Goal: Task Accomplishment & Management: Manage account settings

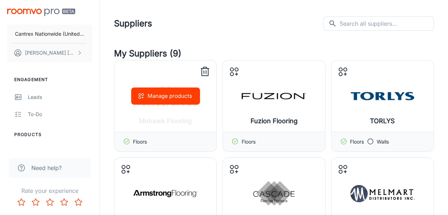
click at [176, 100] on button "Manage products" at bounding box center [165, 95] width 69 height 17
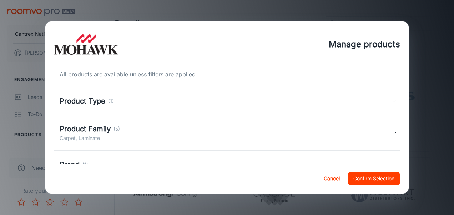
scroll to position [36, 0]
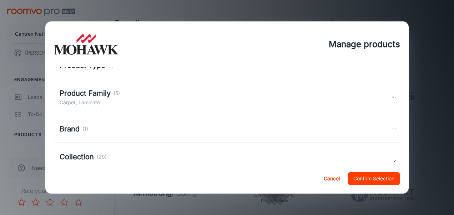
click at [132, 105] on div "Product Family (5) Carpet, Laminate" at bounding box center [226, 97] width 332 height 19
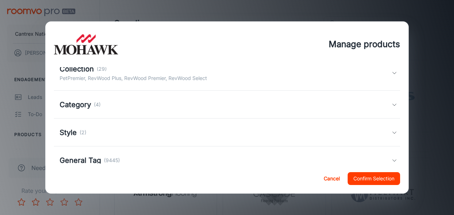
scroll to position [178, 0]
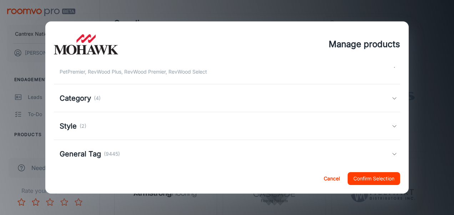
drag, startPoint x: 327, startPoint y: 175, endPoint x: 319, endPoint y: 144, distance: 32.5
click at [327, 176] on button "Cancel" at bounding box center [331, 178] width 23 height 13
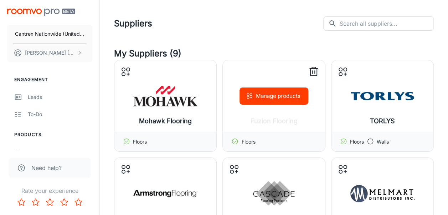
click at [302, 117] on div "Manage products" at bounding box center [274, 95] width 102 height 71
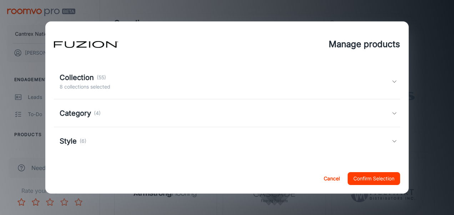
scroll to position [0, 0]
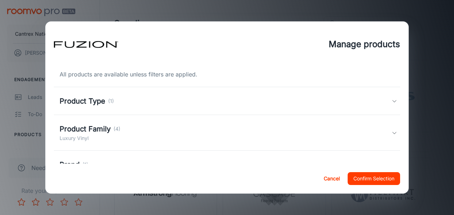
click at [137, 133] on div "Product Family (4) Luxury Vinyl" at bounding box center [226, 132] width 332 height 19
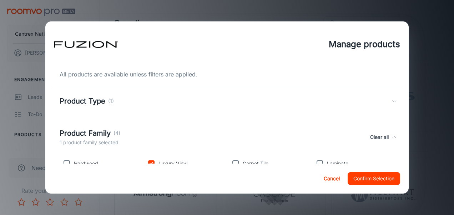
scroll to position [36, 0]
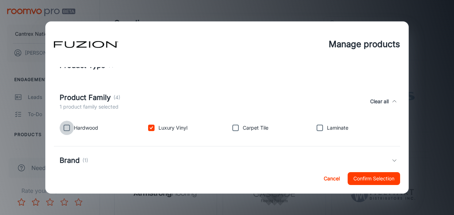
click at [69, 131] on input "checkbox" at bounding box center [67, 128] width 14 height 14
checkbox input "true"
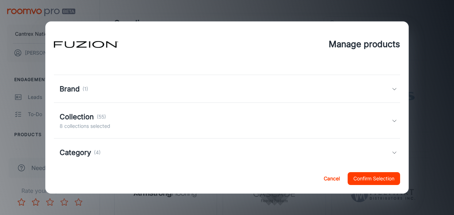
scroll to position [146, 0]
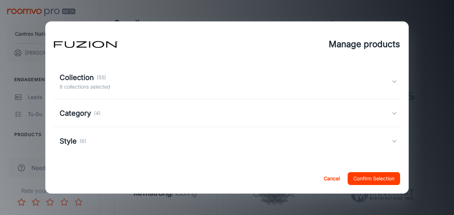
click at [225, 86] on div "Collection (55) 8 collections selected" at bounding box center [226, 81] width 332 height 19
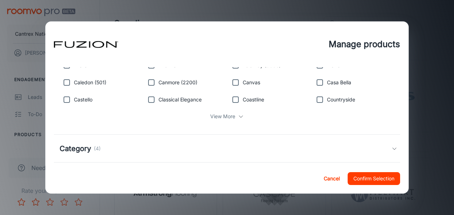
scroll to position [182, 0]
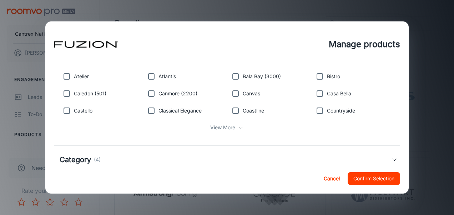
click at [233, 126] on div "View More" at bounding box center [227, 128] width 335 height 14
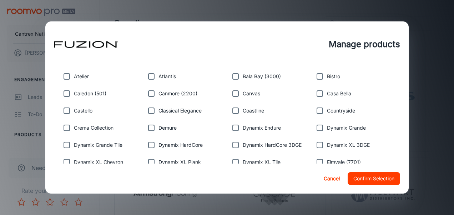
click at [231, 94] on input "checkbox" at bounding box center [235, 93] width 14 height 14
checkbox input "true"
click at [147, 113] on input "checkbox" at bounding box center [151, 110] width 14 height 14
checkbox input "true"
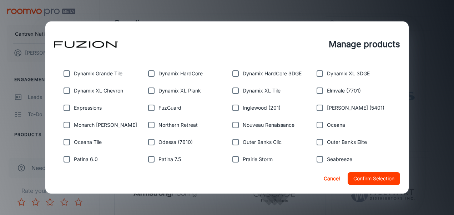
scroll to position [289, 0]
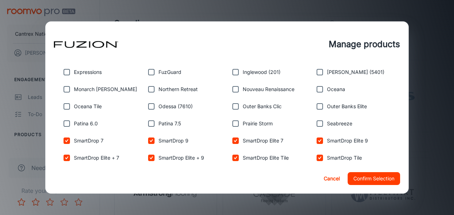
click at [64, 123] on input "checkbox" at bounding box center [67, 123] width 14 height 14
checkbox input "true"
click at [151, 121] on input "checkbox" at bounding box center [151, 123] width 14 height 14
checkbox input "true"
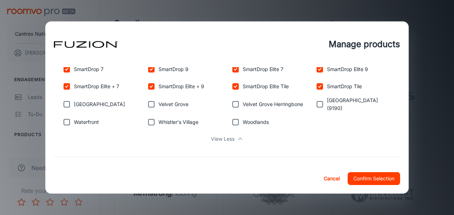
click at [65, 104] on input "checkbox" at bounding box center [67, 104] width 14 height 14
checkbox input "true"
click at [152, 121] on input "checkbox" at bounding box center [151, 122] width 14 height 14
checkbox input "true"
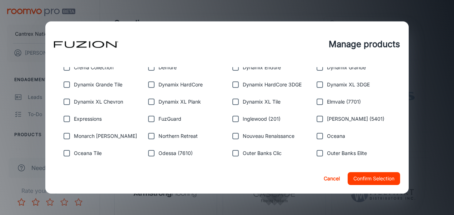
scroll to position [253, 0]
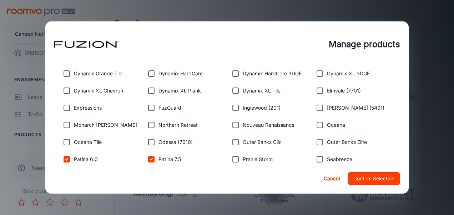
click at [234, 125] on input "checkbox" at bounding box center [235, 125] width 14 height 14
checkbox input "true"
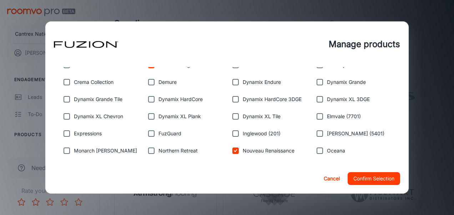
scroll to position [218, 0]
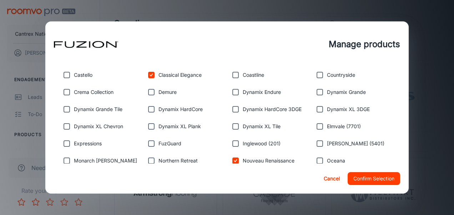
click at [148, 92] on input "checkbox" at bounding box center [151, 92] width 14 height 14
checkbox input "true"
click at [234, 77] on input "checkbox" at bounding box center [235, 75] width 14 height 14
checkbox input "true"
click at [371, 180] on button "Confirm Selection" at bounding box center [373, 178] width 52 height 13
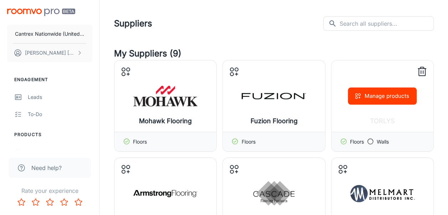
click at [390, 113] on div "Manage products" at bounding box center [383, 95] width 102 height 71
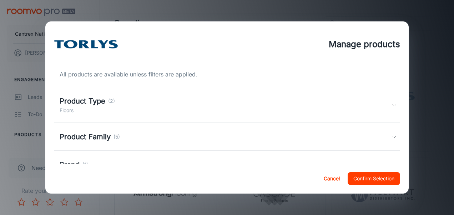
click at [149, 132] on div "Product Family (5)" at bounding box center [226, 136] width 332 height 11
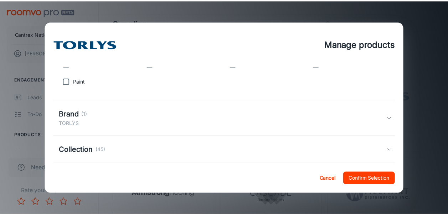
scroll to position [207, 0]
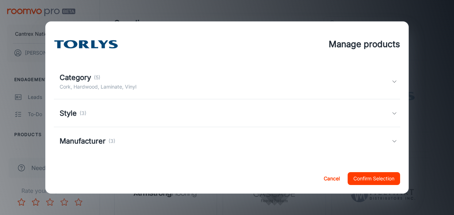
click at [182, 97] on div "Category (5) [GEOGRAPHIC_DATA], Hardwood, Laminate, Vinyl" at bounding box center [227, 82] width 346 height 36
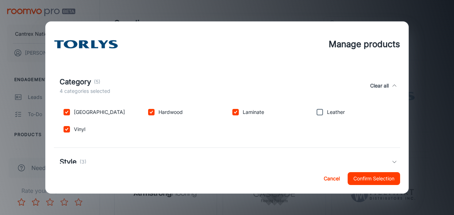
click at [374, 181] on button "Confirm Selection" at bounding box center [373, 178] width 52 height 13
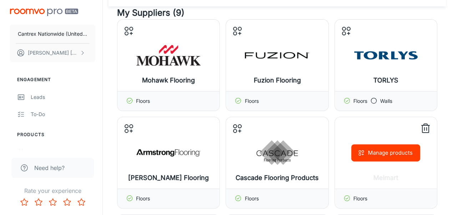
scroll to position [71, 0]
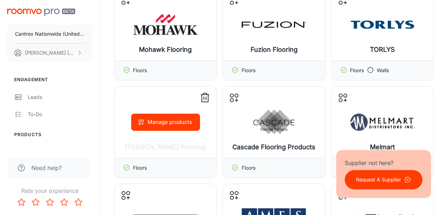
click at [190, 132] on div "Manage products" at bounding box center [166, 121] width 102 height 71
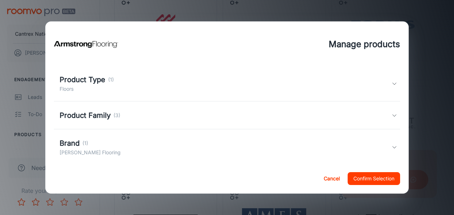
scroll to position [36, 0]
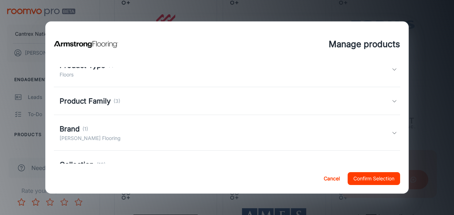
click at [161, 103] on div "Product Family (3)" at bounding box center [226, 101] width 332 height 11
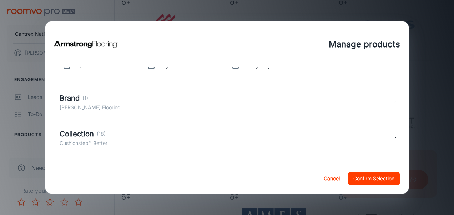
scroll to position [106, 0]
click at [140, 110] on div "Brand (1) [PERSON_NAME] Flooring" at bounding box center [226, 101] width 332 height 19
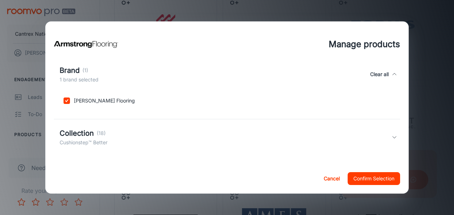
click at [131, 133] on div "Collection (18) Cushionstep™ Better" at bounding box center [226, 137] width 332 height 19
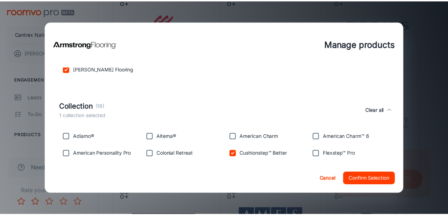
scroll to position [209, 0]
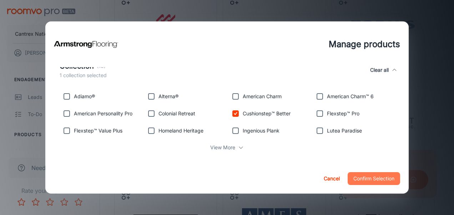
click at [363, 179] on button "Confirm Selection" at bounding box center [373, 178] width 52 height 13
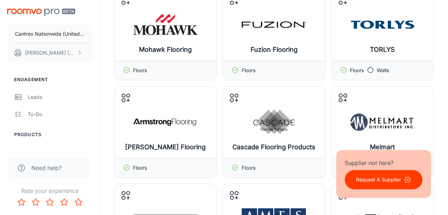
scroll to position [259, 0]
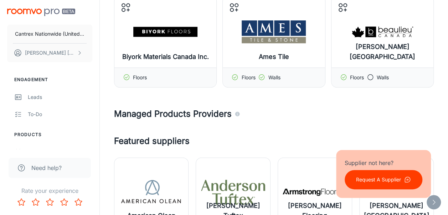
click at [421, 111] on h4 "Managed Products Providers" at bounding box center [274, 113] width 320 height 13
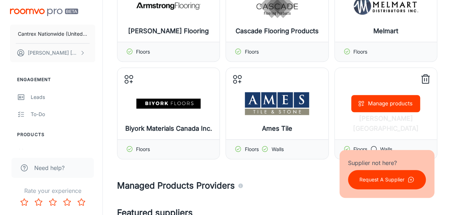
scroll to position [152, 0]
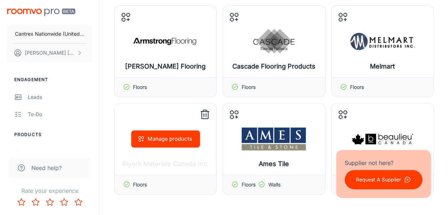
click at [180, 157] on div "Manage products" at bounding box center [166, 138] width 102 height 71
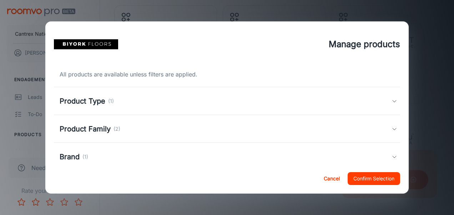
click at [143, 99] on div "Product Type (1)" at bounding box center [226, 101] width 332 height 11
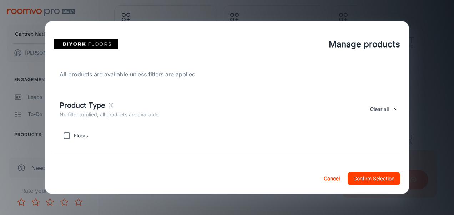
scroll to position [36, 0]
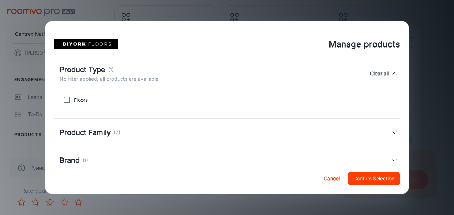
click at [164, 133] on div "Product Family (2)" at bounding box center [226, 132] width 332 height 11
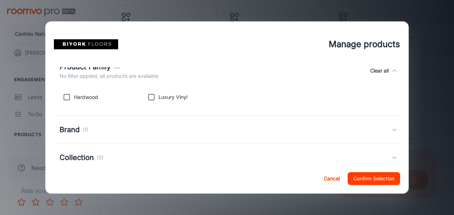
scroll to position [107, 0]
click at [170, 128] on div "Brand (1)" at bounding box center [226, 128] width 332 height 11
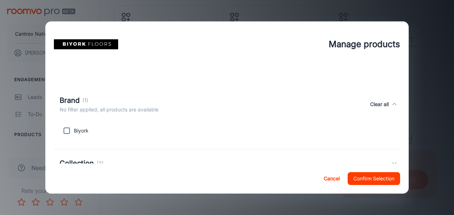
scroll to position [178, 0]
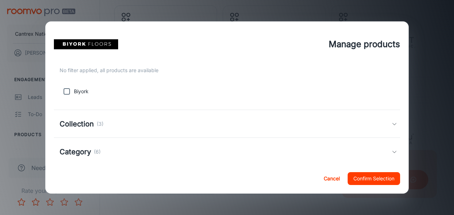
click at [186, 131] on div "Collection (3)" at bounding box center [227, 124] width 346 height 28
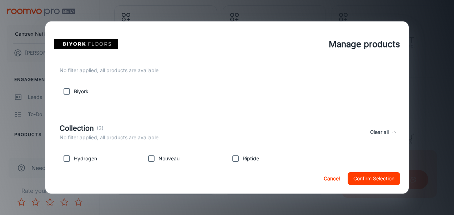
scroll to position [214, 0]
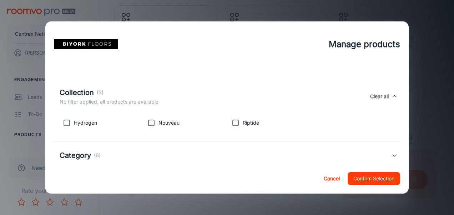
click at [173, 154] on div "Category (6)" at bounding box center [226, 155] width 332 height 11
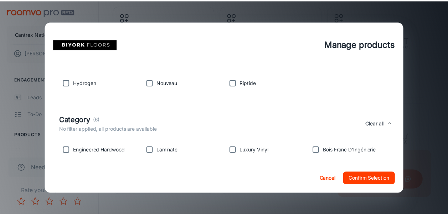
scroll to position [279, 0]
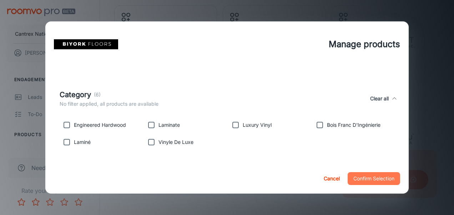
click at [375, 178] on button "Confirm Selection" at bounding box center [373, 178] width 52 height 13
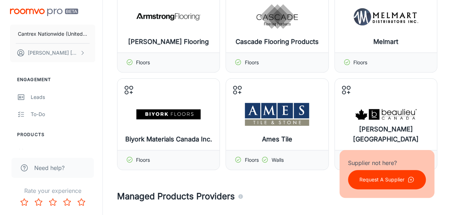
scroll to position [188, 0]
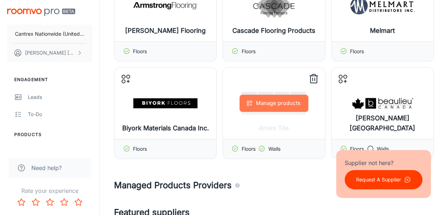
click at [299, 106] on button "Manage products" at bounding box center [274, 103] width 69 height 17
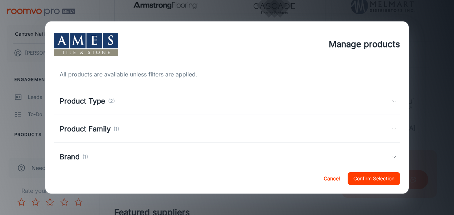
click at [120, 127] on div "Product Family (1)" at bounding box center [226, 128] width 332 height 11
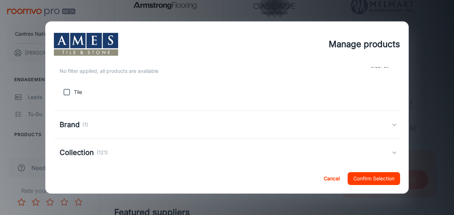
click at [127, 132] on div "Brand (1)" at bounding box center [227, 125] width 346 height 28
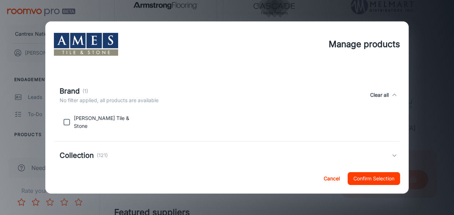
scroll to position [143, 0]
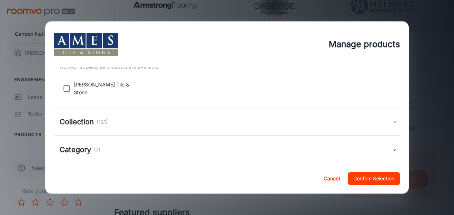
click at [128, 123] on div "Collection (121)" at bounding box center [226, 121] width 332 height 11
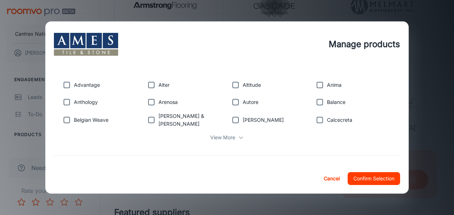
scroll to position [240, 0]
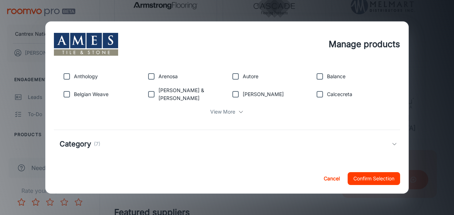
click at [123, 143] on div "Category (7)" at bounding box center [226, 143] width 332 height 11
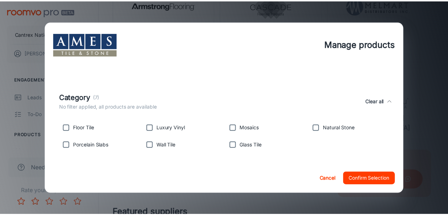
scroll to position [219, 0]
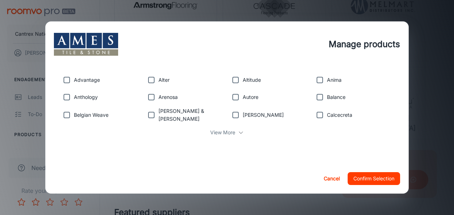
click at [384, 176] on button "Confirm Selection" at bounding box center [373, 178] width 52 height 13
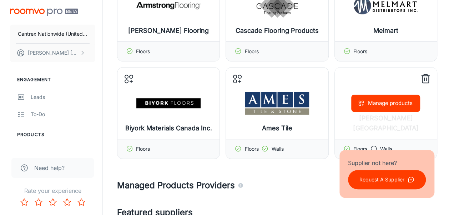
scroll to position [259, 0]
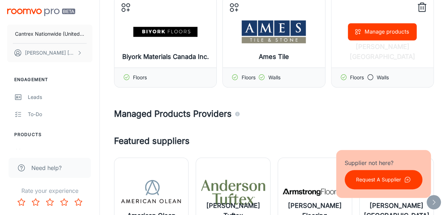
click at [400, 60] on div "Manage products" at bounding box center [383, 31] width 102 height 71
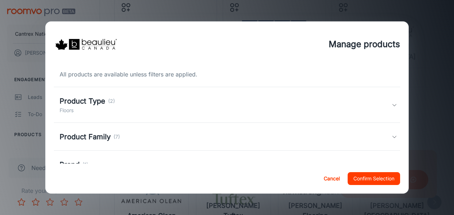
click at [137, 111] on div "Product Type (2) Floors" at bounding box center [226, 105] width 332 height 19
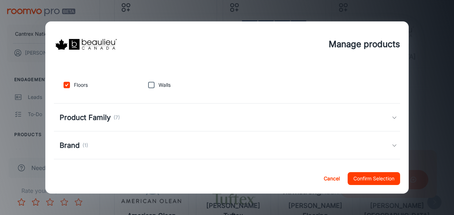
scroll to position [71, 0]
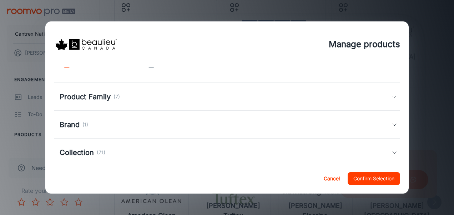
click at [152, 101] on div "Product Family (7)" at bounding box center [226, 96] width 332 height 11
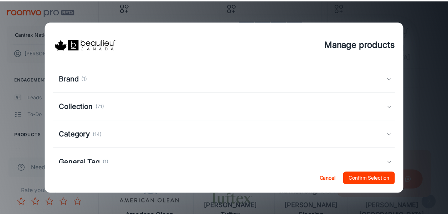
scroll to position [178, 0]
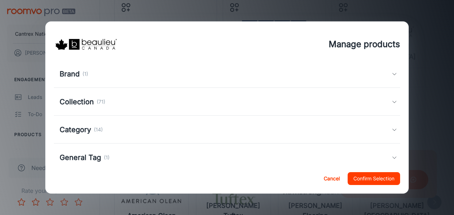
click at [365, 176] on button "Confirm Selection" at bounding box center [373, 178] width 52 height 13
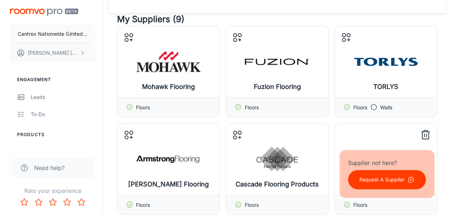
scroll to position [45, 0]
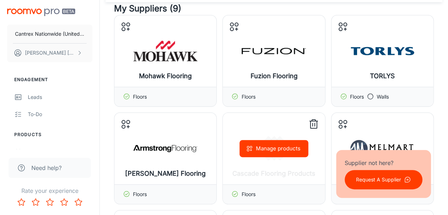
click at [280, 148] on button "Manage products" at bounding box center [274, 148] width 69 height 17
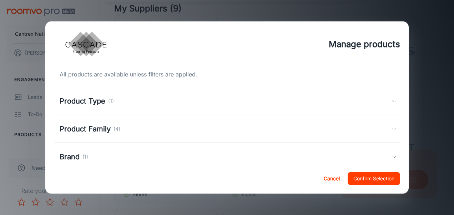
click at [131, 129] on div "Product Family (4)" at bounding box center [226, 128] width 332 height 11
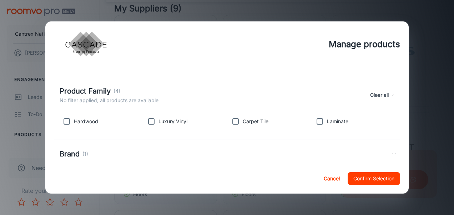
scroll to position [71, 0]
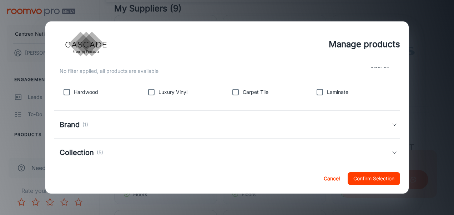
click at [168, 117] on div "Brand (1)" at bounding box center [227, 125] width 346 height 28
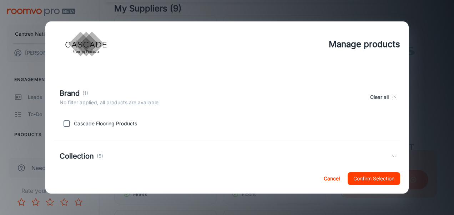
click at [166, 152] on div "Collection (5)" at bounding box center [226, 156] width 332 height 11
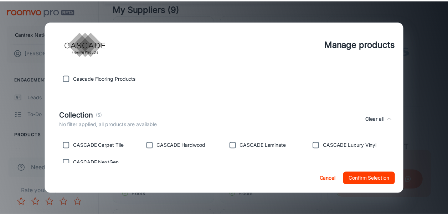
scroll to position [178, 0]
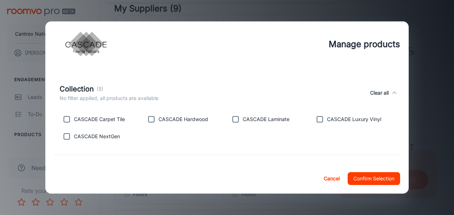
click at [374, 178] on button "Confirm Selection" at bounding box center [373, 178] width 52 height 13
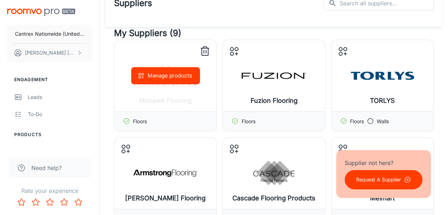
scroll to position [0, 0]
